Goal: Information Seeking & Learning: Learn about a topic

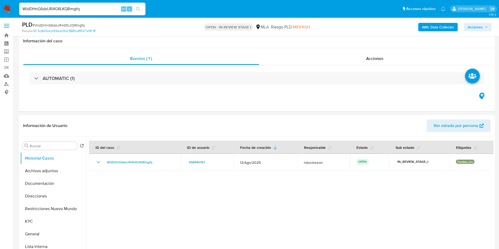
select select "10"
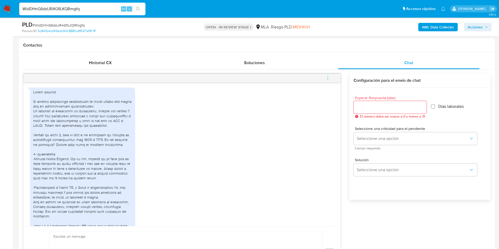
scroll to position [470, 0]
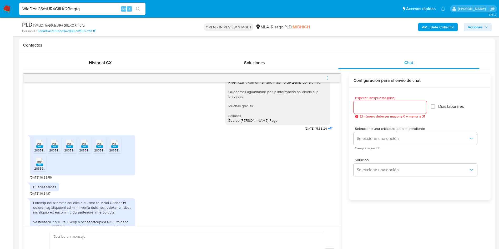
click at [71, 6] on input "WidDHnG6dsUR4GflLKQRmgfq" at bounding box center [82, 9] width 126 height 7
type input "XaE8PG5siTtXd6dTBu3abCYw"
click at [136, 8] on button "search-icon" at bounding box center [138, 8] width 11 height 7
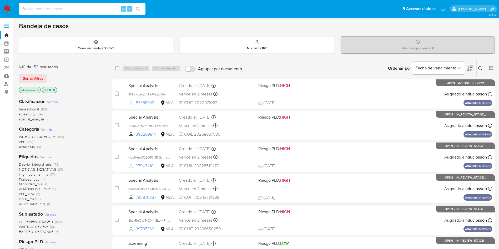
click at [87, 8] on input at bounding box center [82, 9] width 126 height 7
paste input "XaE8PG5siTtXd6dTBu3abCYw"
type input "XaE8PG5siTtXd6dTBu3abCYw"
click at [135, 7] on button "search-icon" at bounding box center [138, 8] width 11 height 7
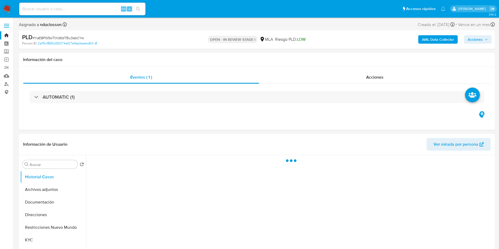
select select "10"
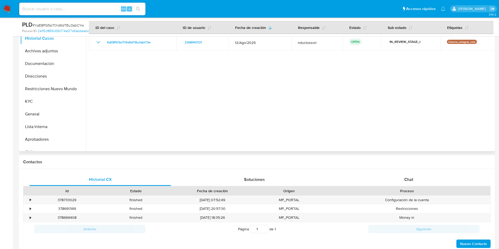
scroll to position [158, 0]
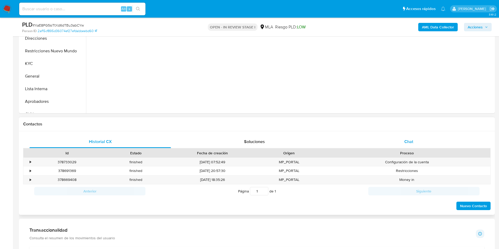
click at [398, 140] on div "Chat" at bounding box center [409, 142] width 142 height 13
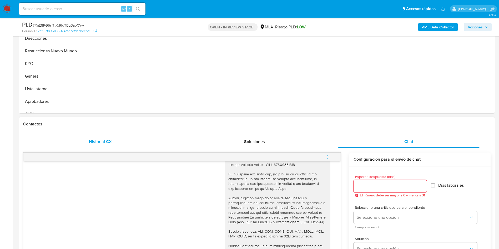
click at [84, 145] on div "Historial CX" at bounding box center [100, 142] width 142 height 13
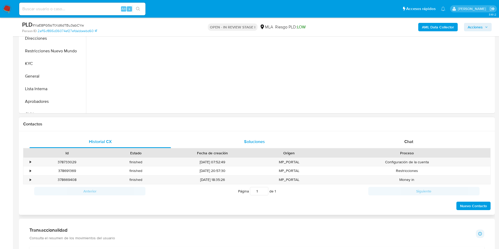
click at [239, 142] on div "Soluciones" at bounding box center [255, 142] width 142 height 13
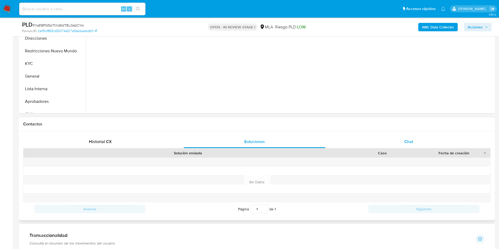
click at [392, 140] on div "Chat" at bounding box center [409, 142] width 142 height 13
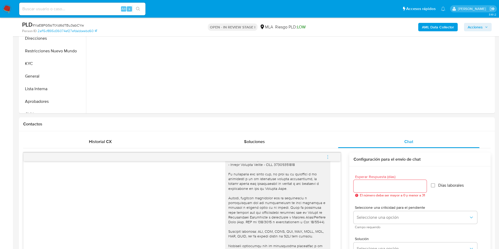
scroll to position [118, 0]
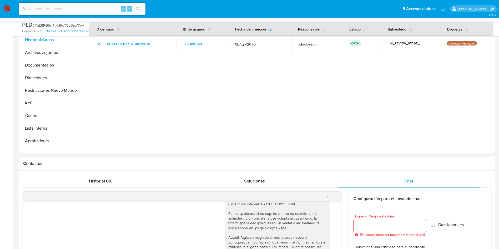
drag, startPoint x: 70, startPoint y: 1, endPoint x: 63, endPoint y: 4, distance: 7.7
click at [70, 2] on div "Alt s" at bounding box center [82, 9] width 126 height 15
click at [65, 7] on input at bounding box center [82, 9] width 126 height 7
paste input "cpsxNS0iYZtO8OhSHfGYEXQ3"
type input "cpsxNS0iYZtO8OhSHfGYEXQ3"
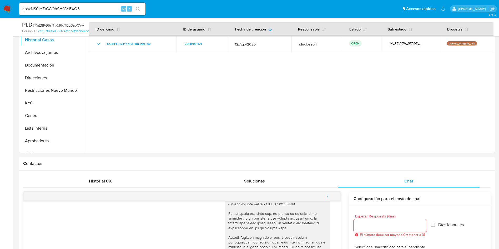
click at [140, 8] on icon "search-icon" at bounding box center [138, 9] width 4 height 4
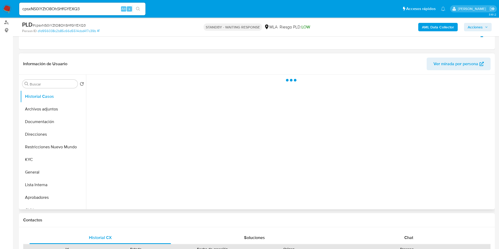
scroll to position [79, 0]
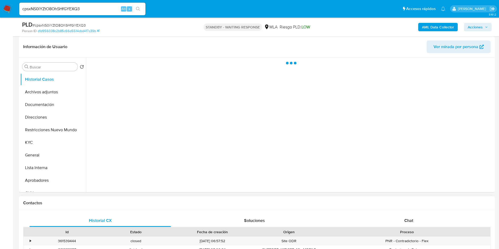
select select "10"
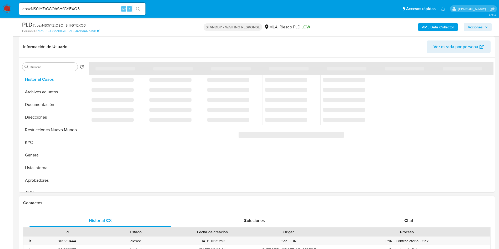
click at [410, 212] on div "Historial CX Soluciones Chat Id Estado Fecha de creación Origen Proceso • 36153…" at bounding box center [257, 241] width 476 height 62
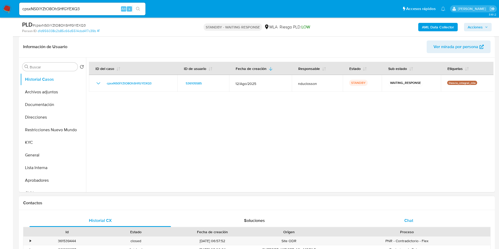
click at [408, 217] on div "Chat" at bounding box center [409, 220] width 142 height 13
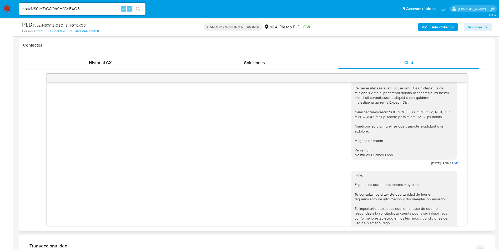
scroll to position [711, 0]
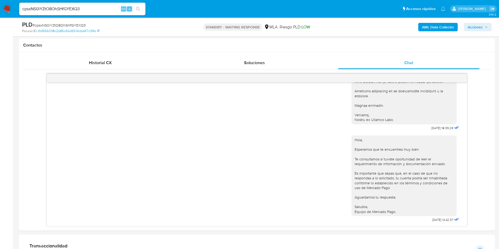
click at [54, 13] on div "cpsxNS0iYZtO8OhSHfGYEXQ3 Alt s" at bounding box center [82, 9] width 126 height 13
click at [61, 9] on input "cpsxNS0iYZtO8OhSHfGYEXQ3" at bounding box center [82, 9] width 126 height 7
paste input "UvNl1pFeolkHxnc9kWbwbayn"
type input "UvNl1pFeolkHxnc9kWbwbayn"
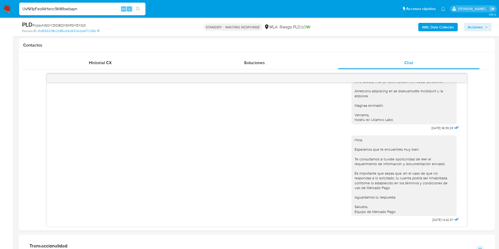
click at [135, 8] on button "search-icon" at bounding box center [138, 8] width 11 height 7
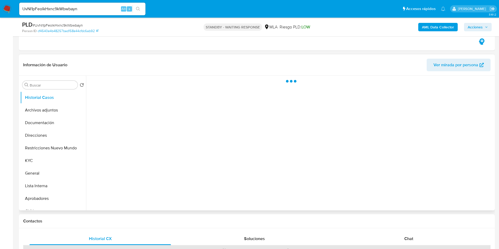
scroll to position [118, 0]
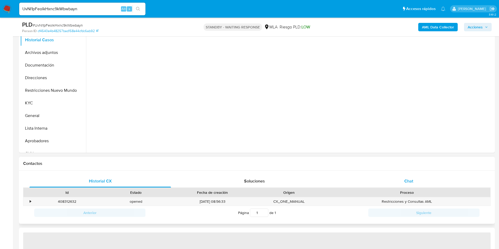
click at [400, 178] on div "Chat" at bounding box center [409, 181] width 142 height 13
select select "10"
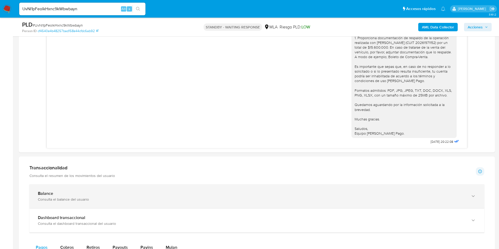
scroll to position [316, 0]
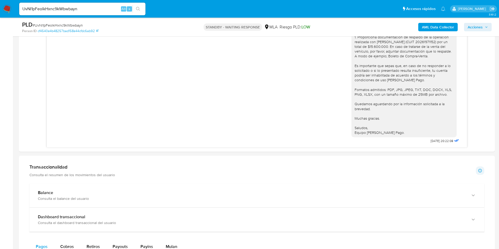
drag, startPoint x: 74, startPoint y: 14, endPoint x: 66, endPoint y: 9, distance: 8.6
click at [73, 13] on div "UvNl1pFeolkHxnc9kWbwbayn Alt s" at bounding box center [82, 9] width 126 height 13
click at [66, 9] on input "UvNl1pFeolkHxnc9kWbwbayn" at bounding box center [82, 9] width 126 height 7
paste input "d4prkEzZU5vLVM0Z5Oyg1gCI"
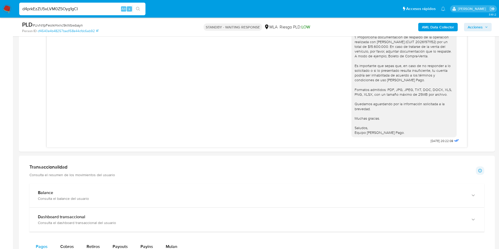
type input "d4prkEzZU5vLVM0Z5Oyg1gCI"
click at [141, 7] on button "search-icon" at bounding box center [138, 8] width 11 height 7
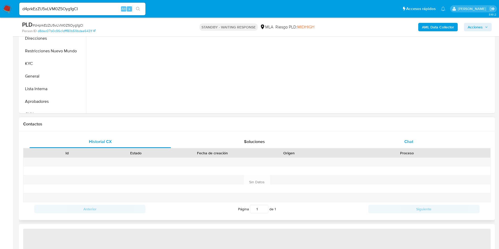
click at [428, 144] on div "Chat" at bounding box center [409, 142] width 142 height 13
select select "10"
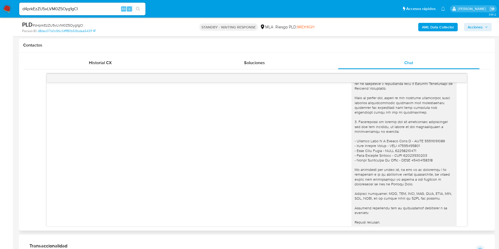
scroll to position [828, 0]
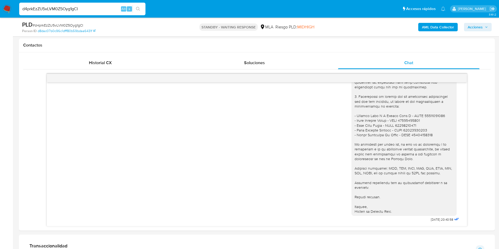
click at [47, 9] on input "d4prkEzZU5vLVM0Z5Oyg1gCI" at bounding box center [82, 9] width 126 height 7
paste input "WidDHnG6dsUR4GflLKQRmgfq"
type input "WidDHnG6dsUR4GflLKQRmgfq"
click at [147, 3] on li "WidDHnG6dsUR4GflLKQRmgfq Alt s" at bounding box center [82, 8] width 129 height 13
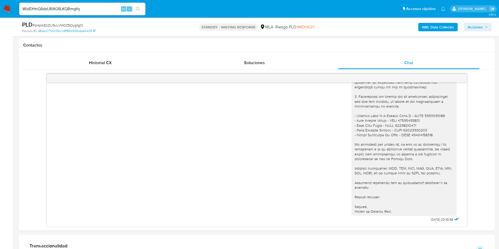
click at [143, 6] on button "search-icon" at bounding box center [138, 8] width 11 height 7
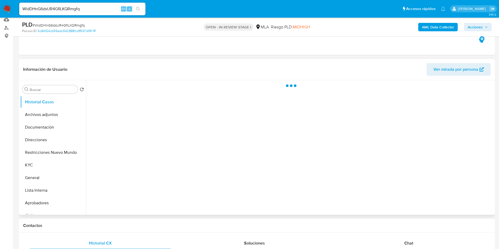
scroll to position [79, 0]
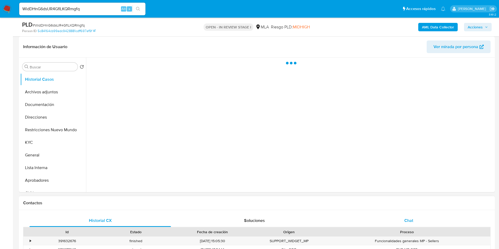
select select "10"
click at [405, 224] on div "Chat" at bounding box center [409, 220] width 142 height 13
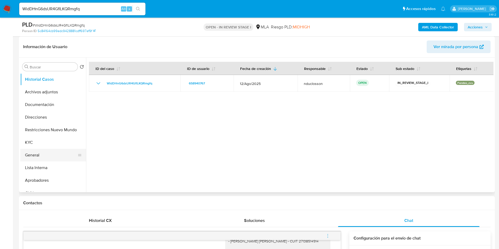
click at [34, 157] on button "General" at bounding box center [51, 155] width 62 height 13
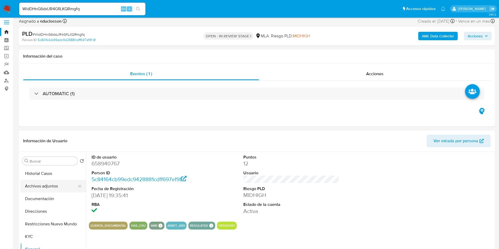
scroll to position [0, 0]
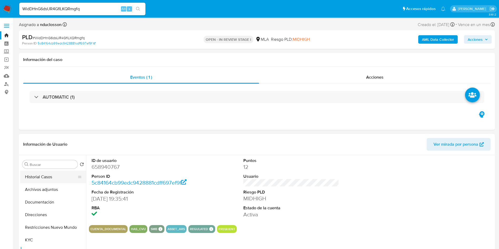
click at [36, 173] on button "Historial Casos" at bounding box center [51, 177] width 62 height 13
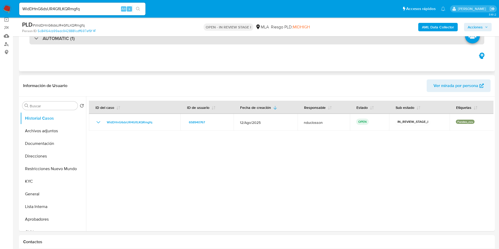
scroll to position [79, 0]
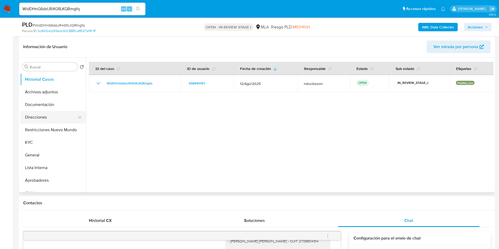
click at [41, 118] on button "Direcciones" at bounding box center [51, 117] width 62 height 13
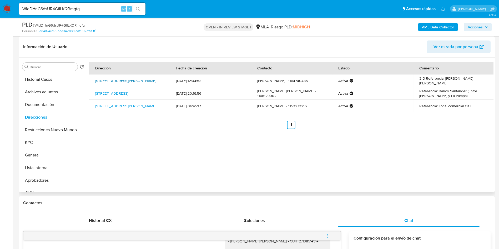
click at [138, 78] on link "Altolaguirre 2257, Villa Urquiza, Capital Federal, 1431, Argentina 2257" at bounding box center [125, 80] width 61 height 5
click at [106, 93] on link "Avenida Cabildo 1717, Belgrano, Capital Federal, 1426, Argentina 1717" at bounding box center [111, 93] width 33 height 5
click at [106, 109] on link "Monroe 5356, Villa Urquiza, Capital Federal, 1431, Argentina 5356" at bounding box center [125, 105] width 61 height 5
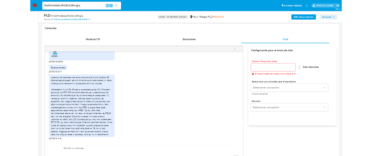
scroll to position [1177, 0]
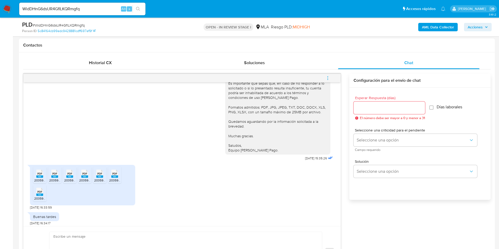
click at [40, 176] on span "PDF" at bounding box center [39, 173] width 5 height 3
drag, startPoint x: 51, startPoint y: 183, endPoint x: 62, endPoint y: 183, distance: 11.6
click at [51, 178] on div "PDF PDF" at bounding box center [54, 173] width 11 height 10
click at [65, 178] on div "PDF PDF" at bounding box center [69, 173] width 11 height 10
click at [80, 178] on div "PDF PDF" at bounding box center [84, 173] width 11 height 10
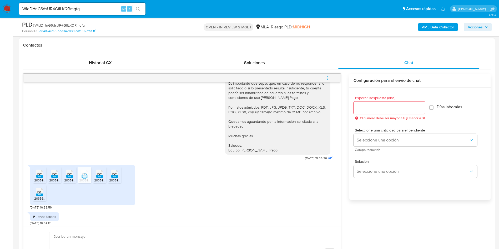
click at [95, 178] on div "PDF PDF" at bounding box center [99, 173] width 11 height 10
click at [110, 178] on div "PDF PDF" at bounding box center [114, 173] width 11 height 10
click at [46, 202] on li "PDF PDF 20359779039_011_00001_00001295.pdf" at bounding box center [39, 193] width 13 height 16
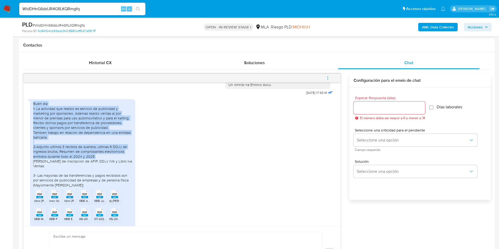
scroll to position [316, 0]
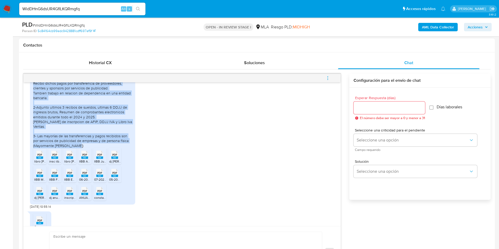
drag, startPoint x: 32, startPoint y: 115, endPoint x: 97, endPoint y: 155, distance: 76.2
click at [97, 155] on div "Buen dia 1- La actividad que realizo es servicio de publicidad y marketing por …" at bounding box center [82, 132] width 105 height 145
copy div "Buen dia 1- La actividad que realizo es servicio de publicidad y marketing por …"
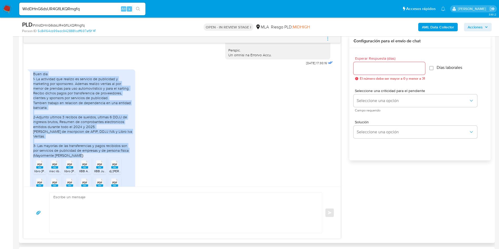
scroll to position [276, 0]
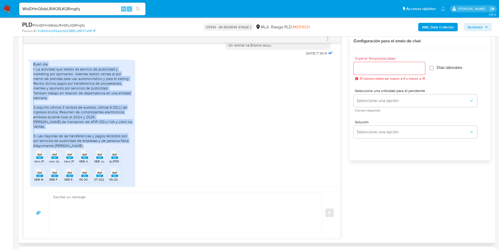
click at [72, 118] on div "Buen dia 1- La actividad que realizo es servicio de publicidad y marketing por …" at bounding box center [82, 105] width 99 height 86
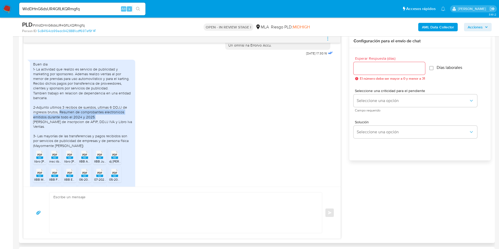
drag, startPoint x: 95, startPoint y: 127, endPoint x: 60, endPoint y: 123, distance: 35.2
click at [60, 123] on div "Buen dia 1- La actividad que realizo es servicio de publicidad y marketing por …" at bounding box center [82, 105] width 99 height 86
copy div "Resumen de comprobantes electronicos emitidos durante todo el 2024 y 2025."
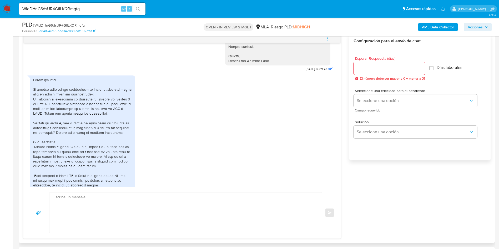
scroll to position [710, 0]
click at [33, 109] on div at bounding box center [82, 175] width 99 height 196
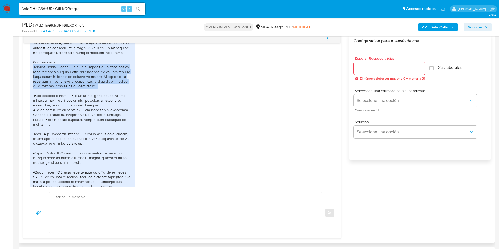
scroll to position [829, 0]
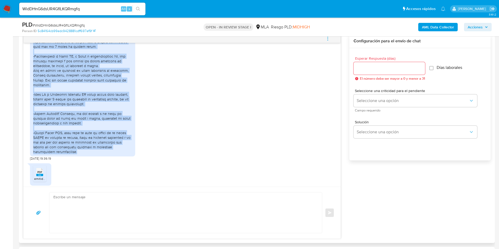
drag, startPoint x: 32, startPoint y: 76, endPoint x: 86, endPoint y: 162, distance: 102.6
click at [86, 157] on div at bounding box center [82, 56] width 105 height 201
copy div "-Alicia Ester Benitez. Es mi tia, hermana de mi mama con la cual teniamos un lo…"
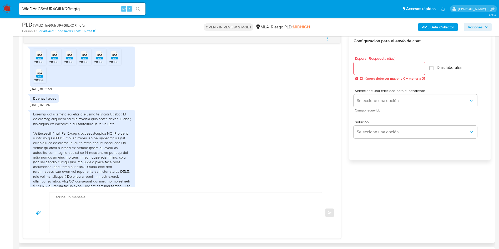
scroll to position [1295, 0]
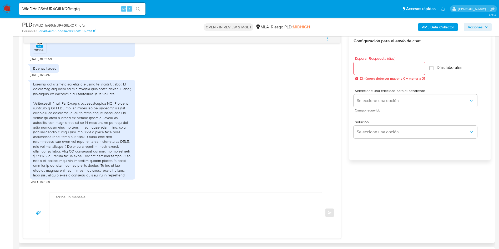
click at [59, 100] on div at bounding box center [82, 130] width 99 height 96
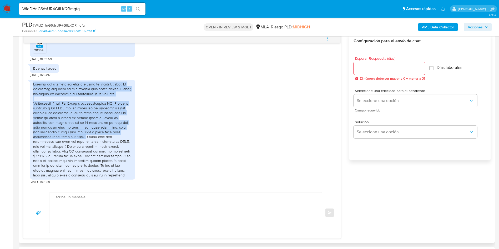
drag, startPoint x: 34, startPoint y: 84, endPoint x: 102, endPoint y: 136, distance: 85.2
click at [102, 136] on div at bounding box center [82, 130] width 99 height 96
copy div "Adjunto las facturas que tengo a nombre de Alicia Benitez. Le facturaba servici…"
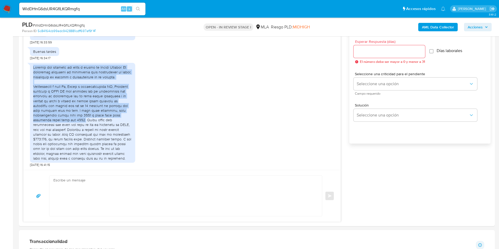
scroll to position [276, 0]
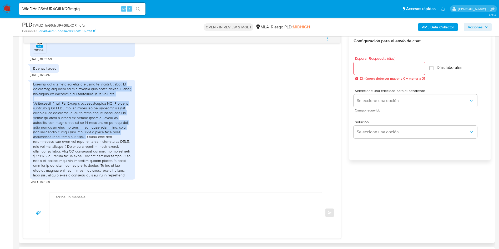
click at [96, 126] on div at bounding box center [82, 130] width 99 height 96
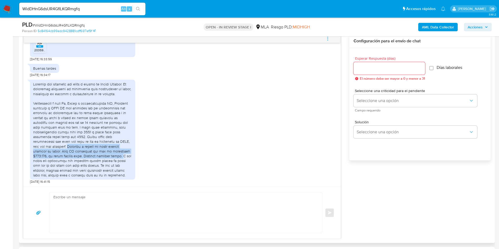
drag, startPoint x: 74, startPoint y: 147, endPoint x: 123, endPoint y: 156, distance: 50.6
click at [123, 156] on div at bounding box center [82, 130] width 99 height 96
copy div "Facturas a nombre de estas razones sociales no tengo. Mahk SA solamente una vez…"
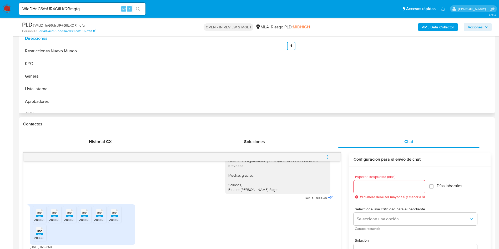
scroll to position [39, 0]
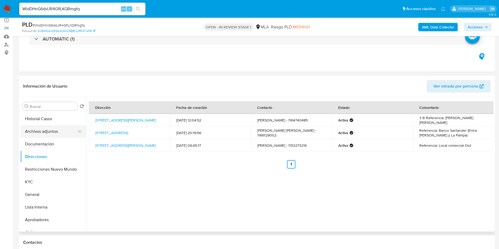
click at [56, 136] on button "Archivos adjuntos" at bounding box center [51, 131] width 62 height 13
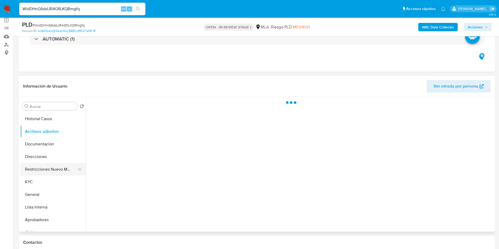
click at [58, 166] on button "Restricciones Nuevo Mundo" at bounding box center [51, 169] width 62 height 13
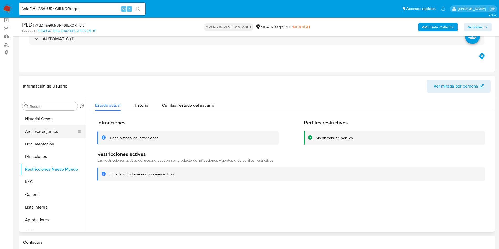
click at [56, 133] on button "Archivos adjuntos" at bounding box center [51, 131] width 62 height 13
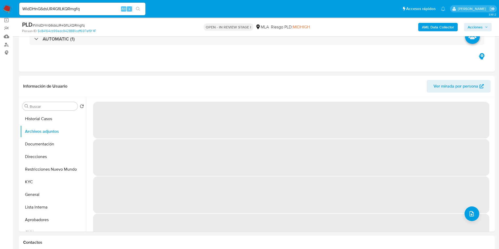
click at [431, 23] on b "AML Data Collector" at bounding box center [438, 27] width 32 height 8
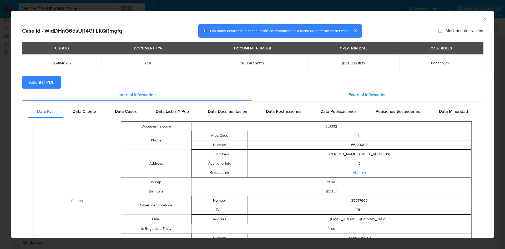
click at [371, 94] on span "External information" at bounding box center [368, 95] width 38 height 6
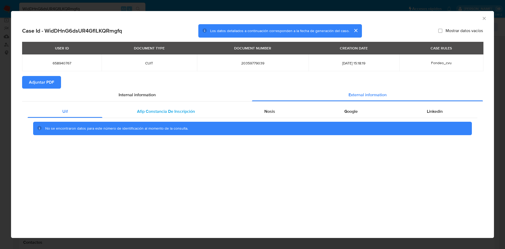
click at [150, 107] on div "Afip Constancia De Inscripción" at bounding box center [165, 111] width 127 height 13
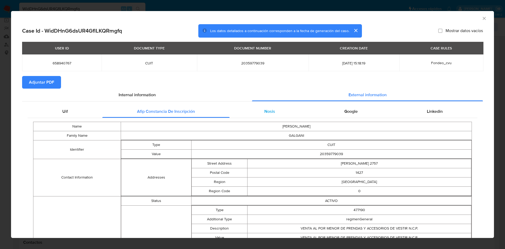
click at [231, 110] on div "Nosis" at bounding box center [270, 111] width 80 height 13
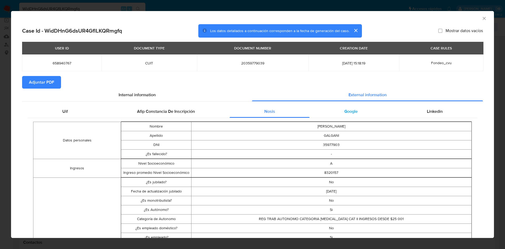
click at [339, 108] on div "Google" at bounding box center [351, 111] width 83 height 13
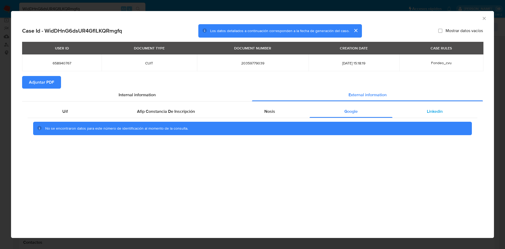
click at [424, 112] on div "Linkedin" at bounding box center [435, 111] width 85 height 13
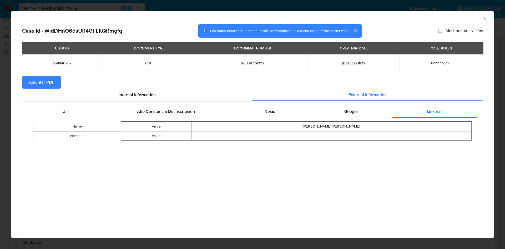
click at [42, 81] on span "Adjuntar PDF" at bounding box center [41, 83] width 25 height 12
click at [484, 18] on icon "Cerrar ventana" at bounding box center [484, 18] width 5 height 5
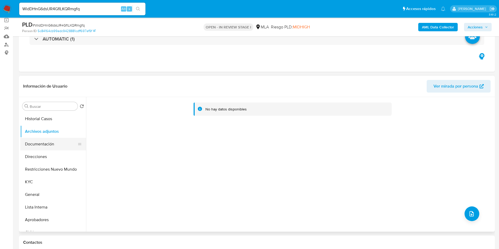
click at [43, 146] on button "Documentación" at bounding box center [51, 144] width 62 height 13
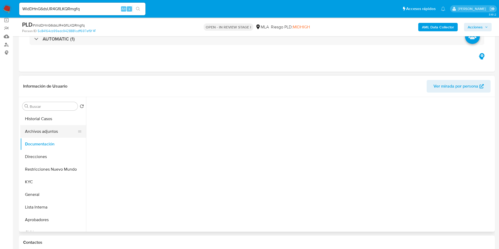
click at [43, 136] on button "Archivos adjuntos" at bounding box center [51, 131] width 62 height 13
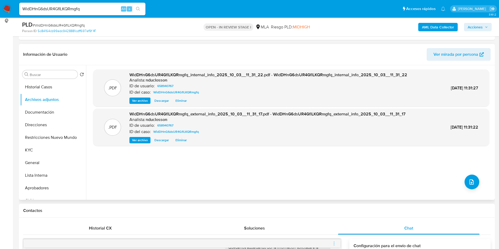
scroll to position [158, 0]
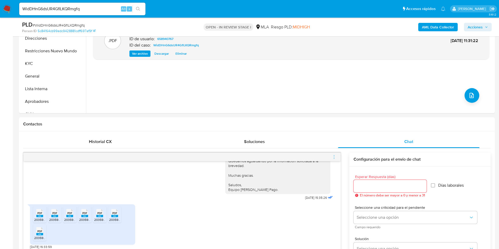
click at [52, 27] on span "# WidDHnG6dsUR4GflLKQRmgfq" at bounding box center [59, 25] width 52 height 5
copy span "WidDHnG6dsUR4GflLKQRmgfq"
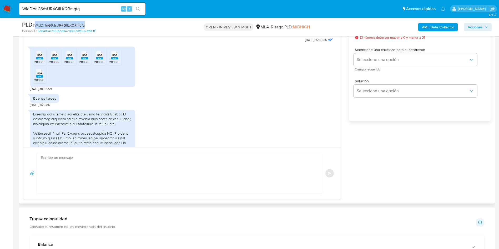
scroll to position [1295, 0]
